Goal: Information Seeking & Learning: Learn about a topic

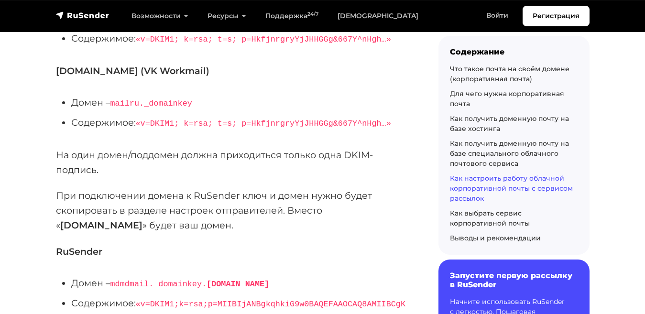
scroll to position [12552, 0]
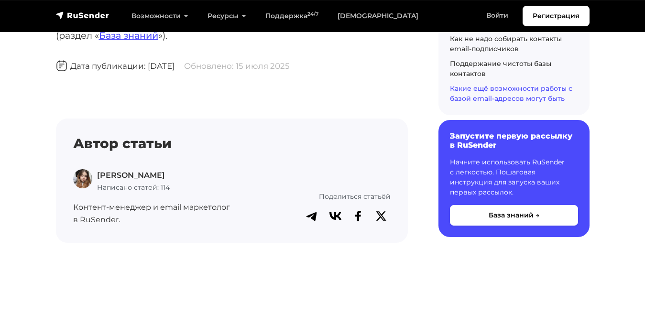
scroll to position [6882, 0]
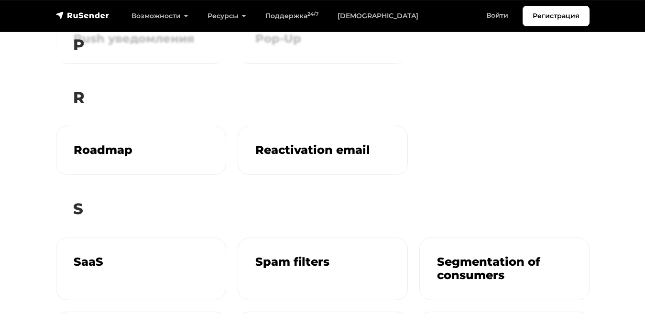
scroll to position [1158, 0]
